Goal: Task Accomplishment & Management: Use online tool/utility

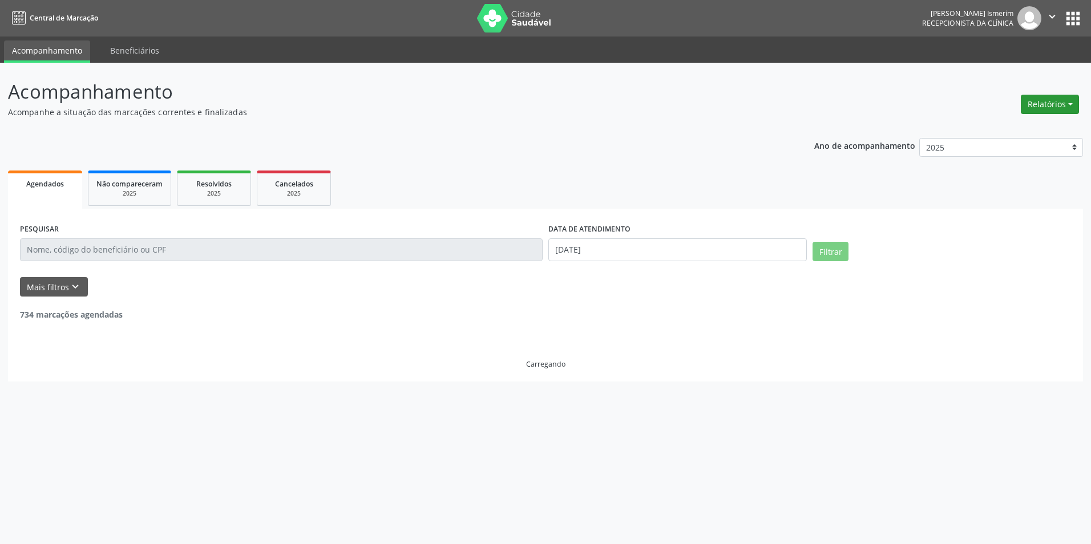
click at [1051, 97] on button "Relatórios" at bounding box center [1050, 104] width 58 height 19
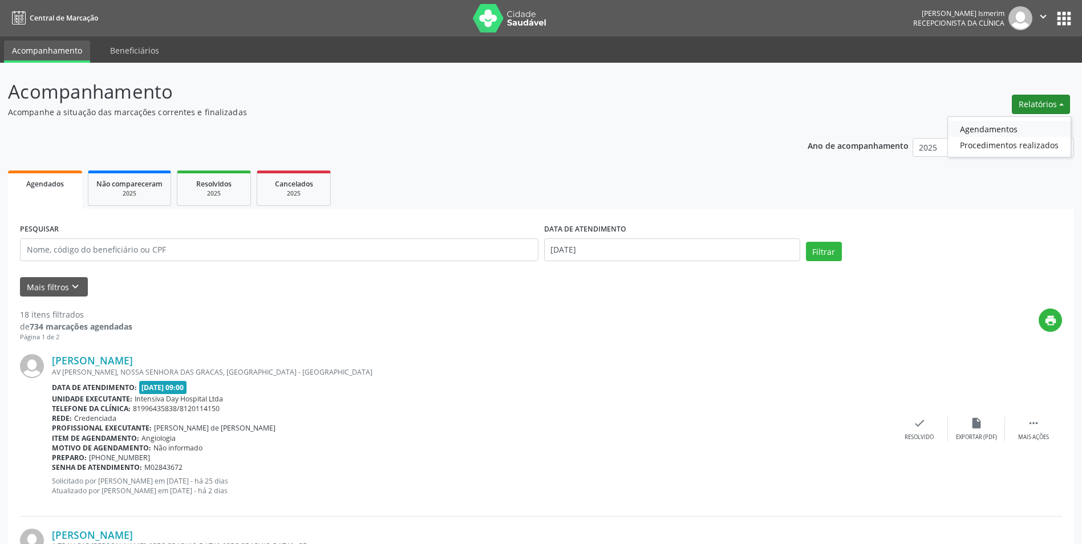
click at [1020, 127] on link "Agendamentos" at bounding box center [1009, 129] width 123 height 16
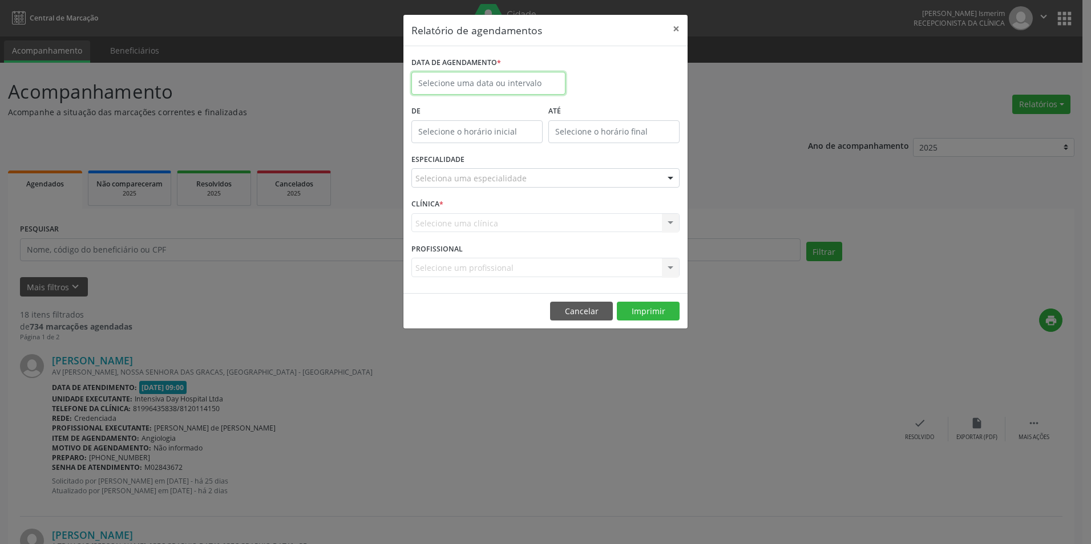
click at [527, 91] on input "text" at bounding box center [488, 83] width 154 height 23
click at [453, 235] on span "25" at bounding box center [449, 234] width 22 height 22
type input "[DATE]"
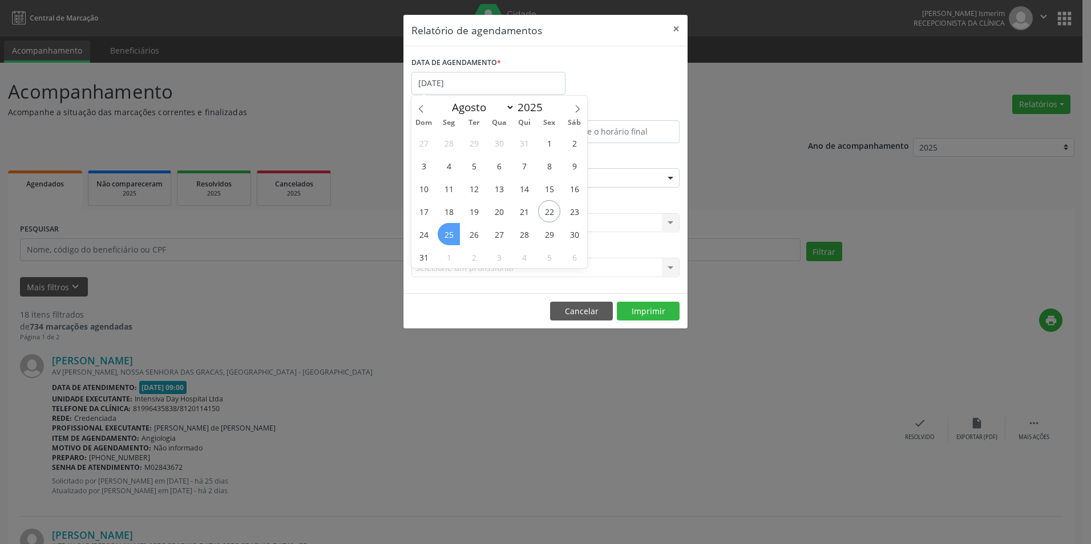
click at [452, 233] on span "25" at bounding box center [449, 234] width 22 height 22
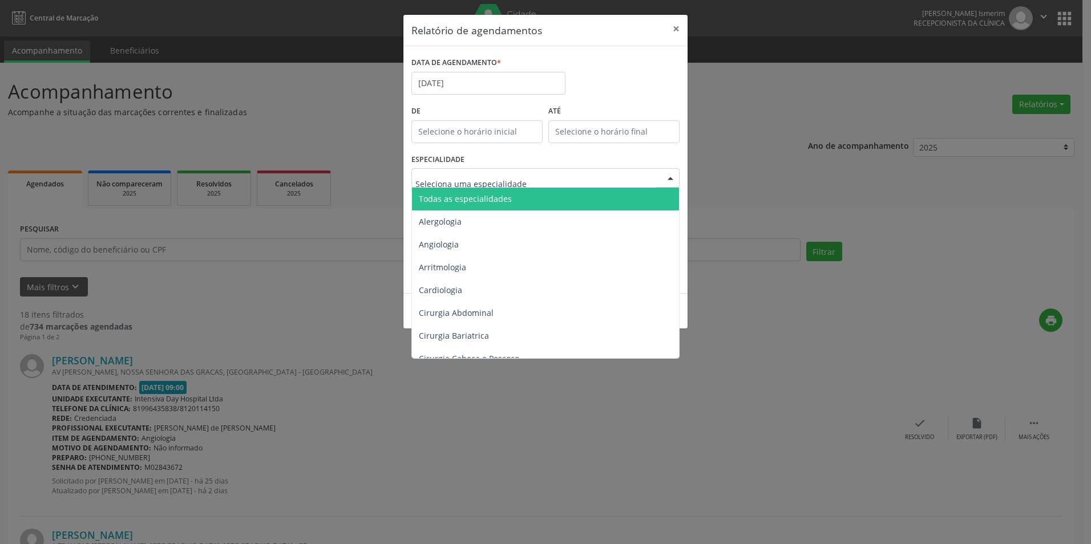
click at [548, 179] on div at bounding box center [545, 177] width 268 height 19
click at [519, 202] on span "Todas as especialidades" at bounding box center [546, 199] width 269 height 23
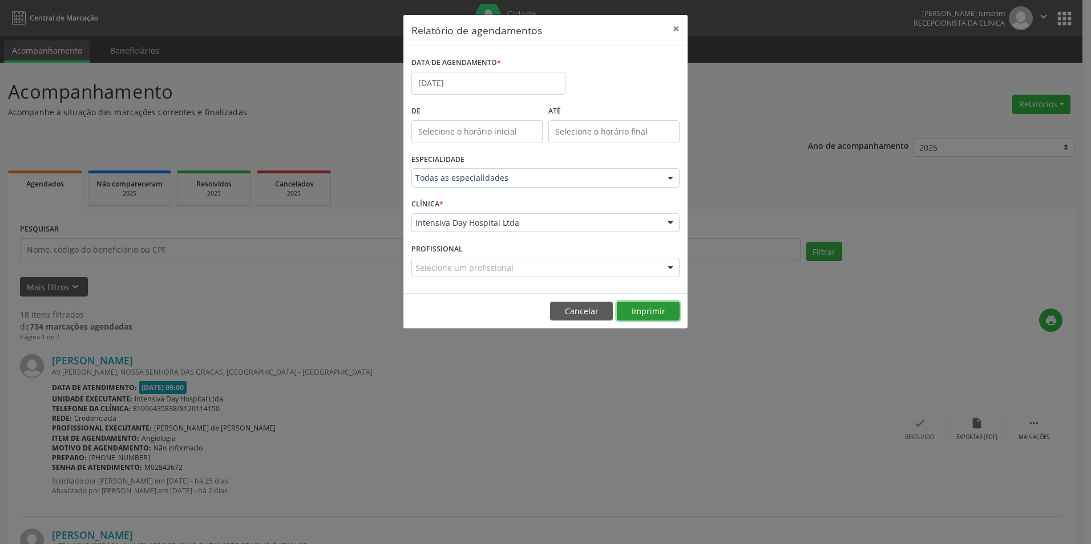
click at [656, 314] on button "Imprimir" at bounding box center [648, 311] width 63 height 19
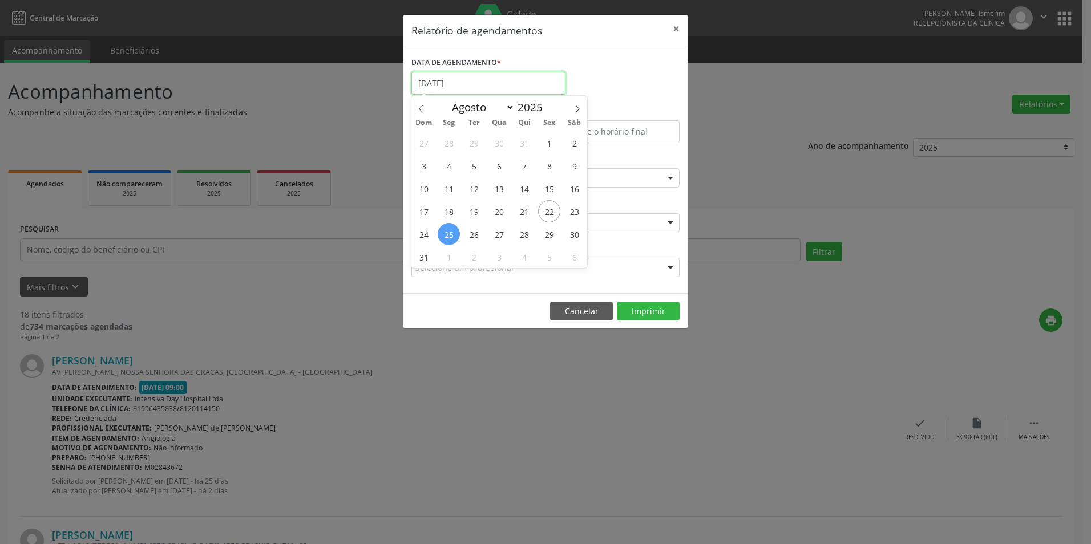
click at [479, 84] on input "[DATE]" at bounding box center [488, 83] width 154 height 23
click at [453, 234] on span "25" at bounding box center [449, 234] width 22 height 22
type input "[DATE]"
click at [447, 232] on span "25" at bounding box center [449, 234] width 22 height 22
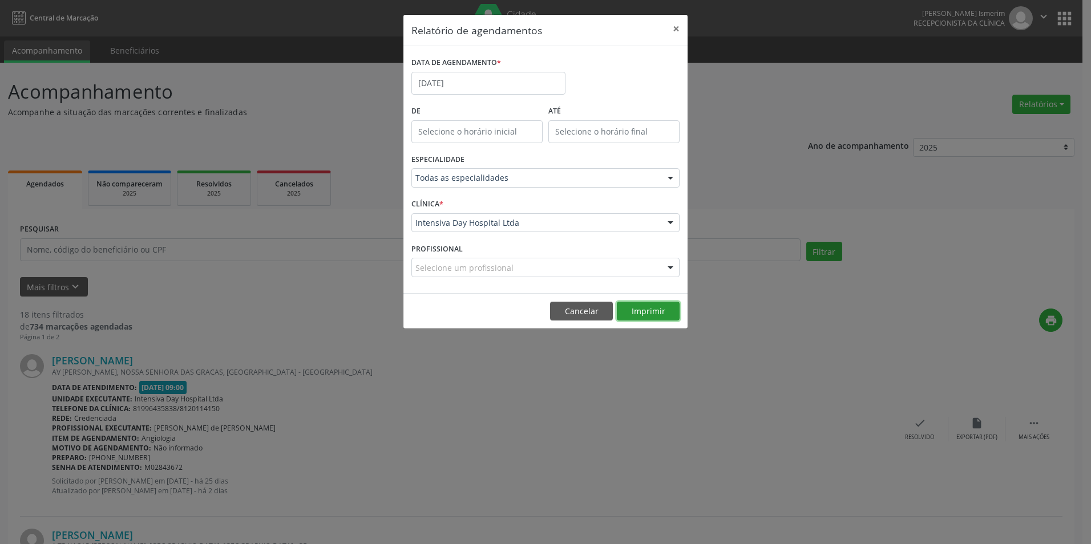
click at [637, 306] on button "Imprimir" at bounding box center [648, 311] width 63 height 19
click at [670, 26] on button "×" at bounding box center [676, 29] width 23 height 28
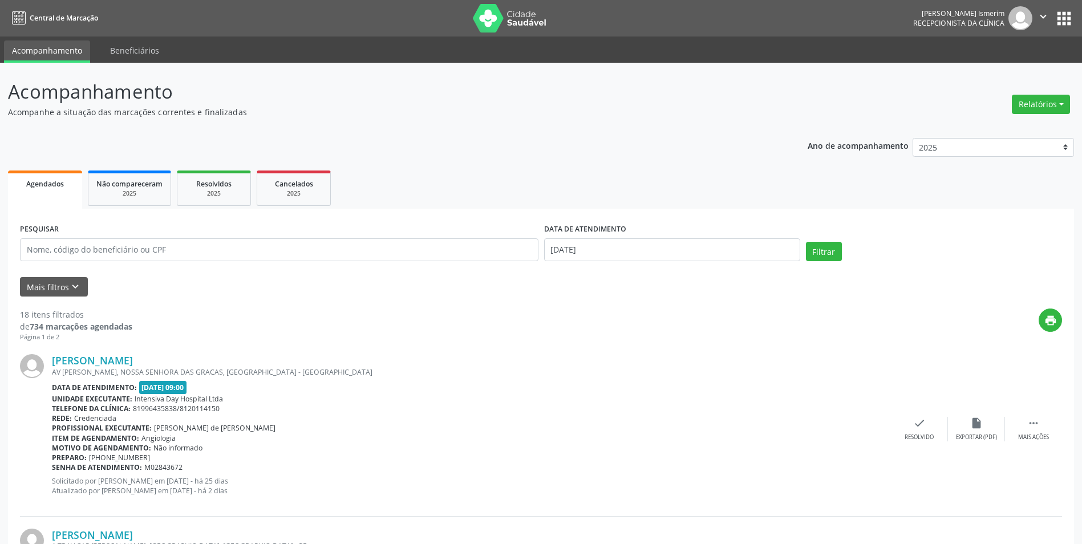
click at [925, 334] on div "print" at bounding box center [597, 326] width 930 height 34
